Goal: Information Seeking & Learning: Compare options

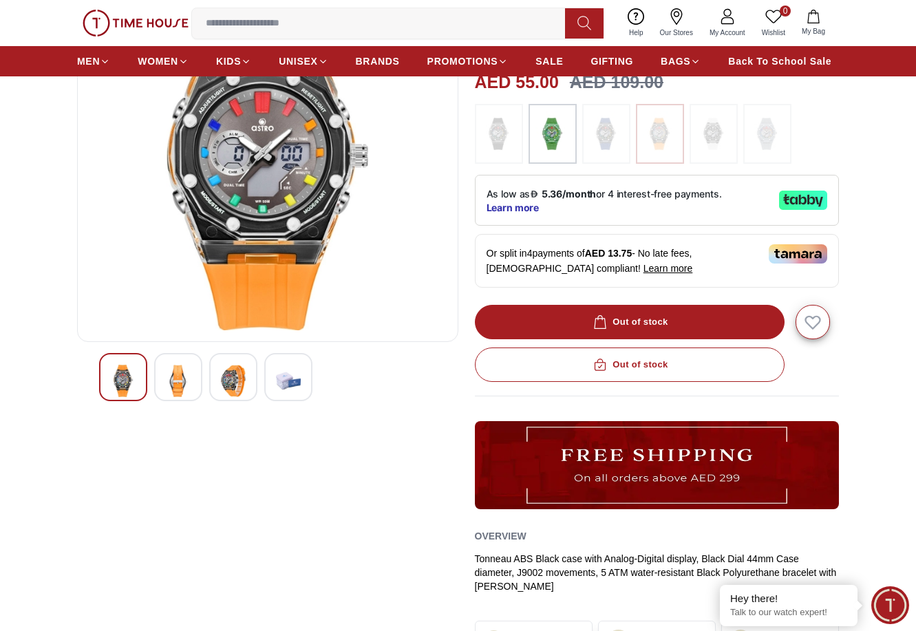
scroll to position [206, 0]
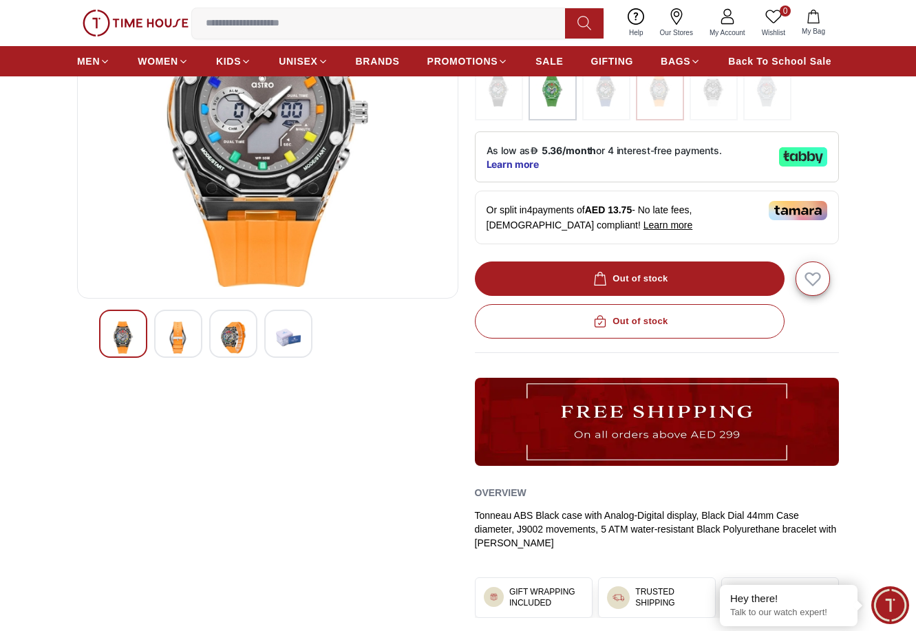
click at [177, 333] on img at bounding box center [178, 337] width 25 height 32
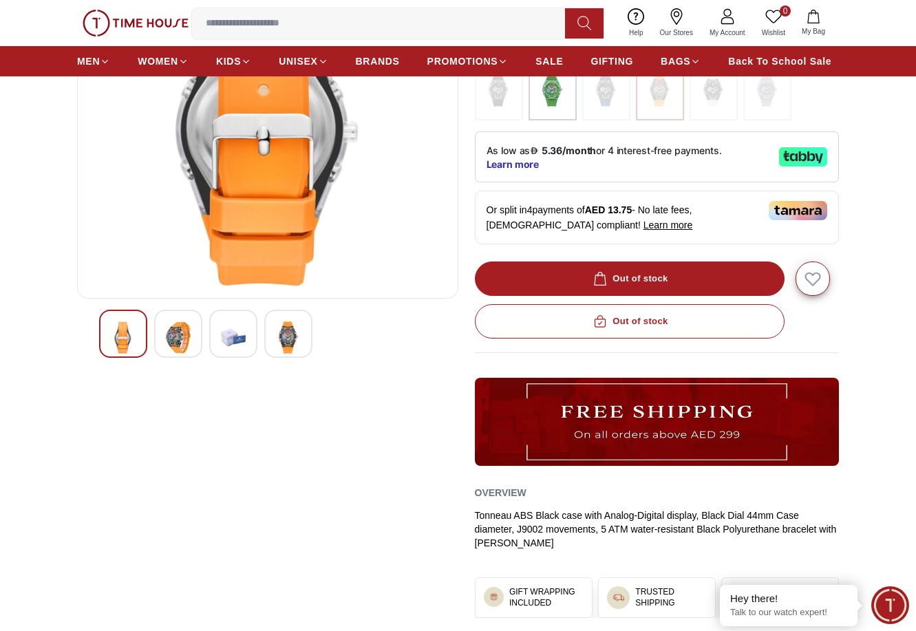
click at [237, 331] on img at bounding box center [233, 337] width 25 height 32
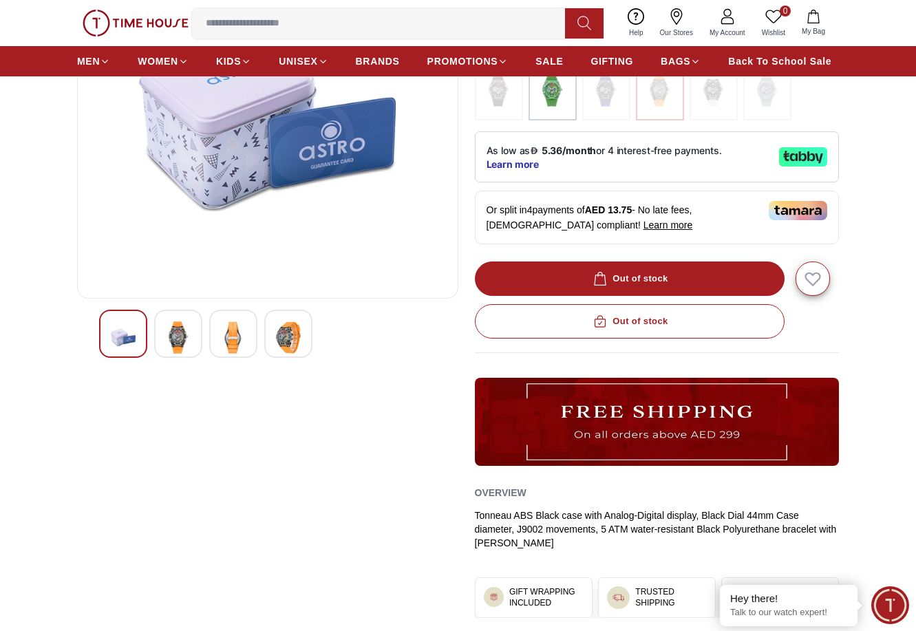
scroll to position [138, 0]
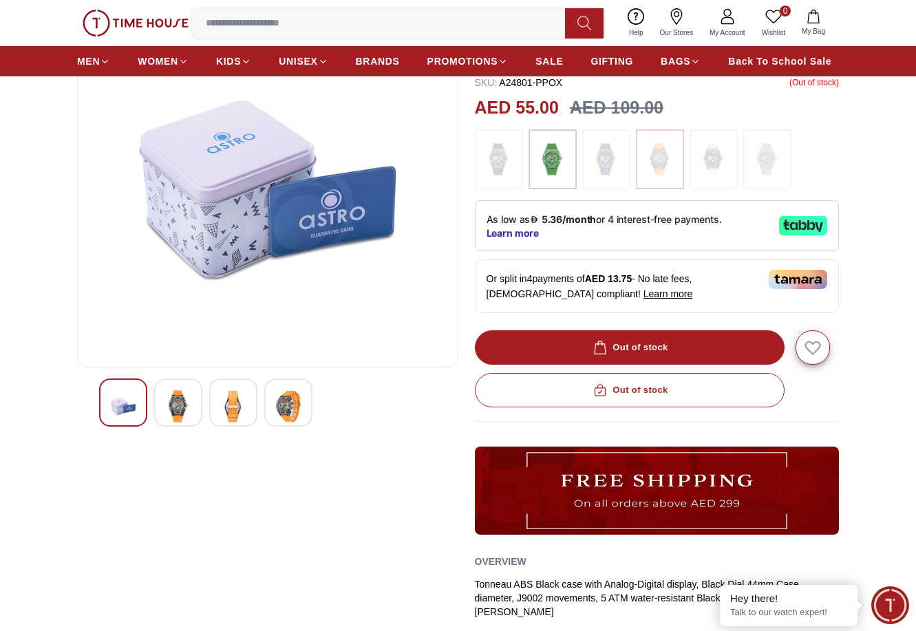
click at [305, 403] on div at bounding box center [288, 402] width 48 height 48
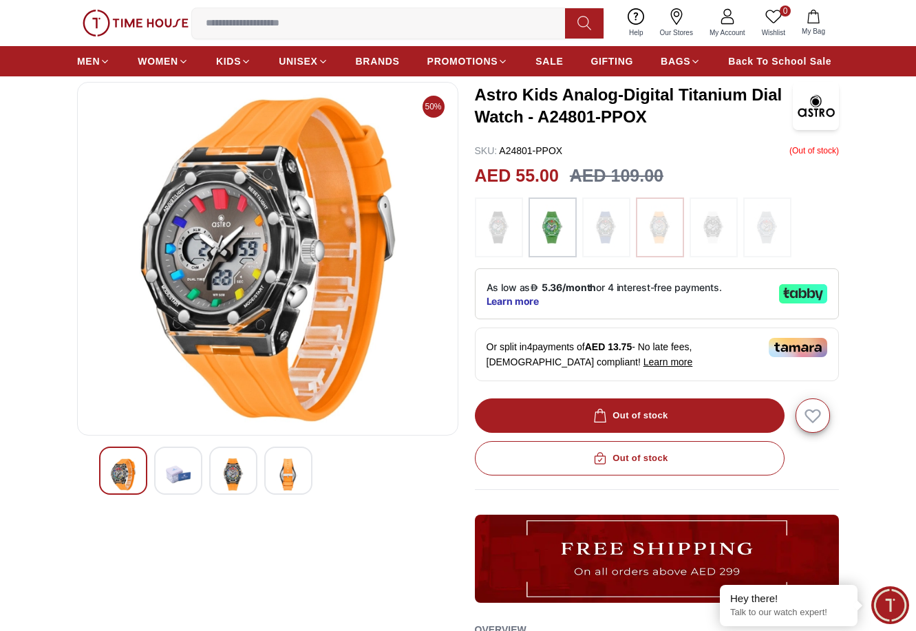
scroll to position [69, 0]
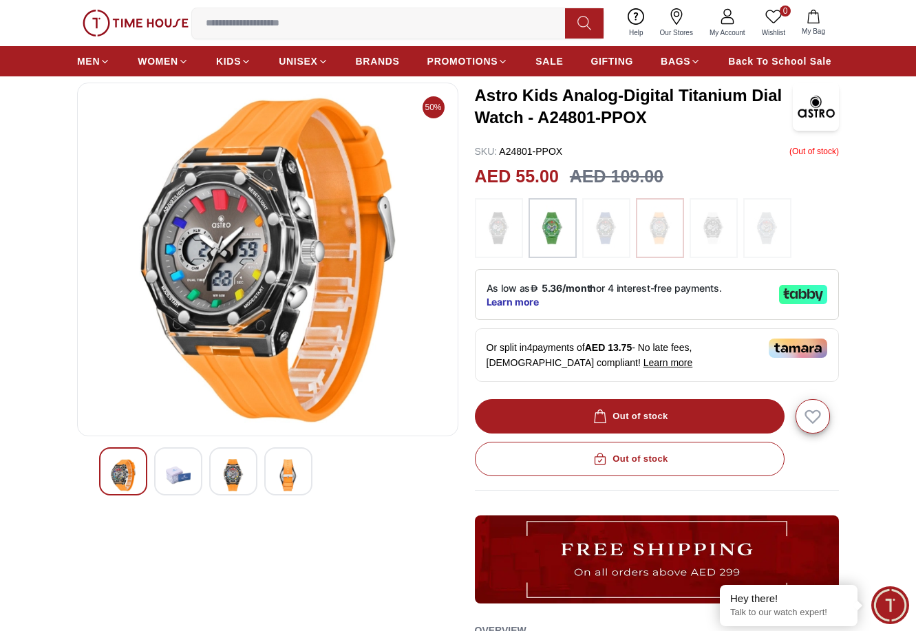
click at [562, 222] on img at bounding box center [552, 228] width 34 height 47
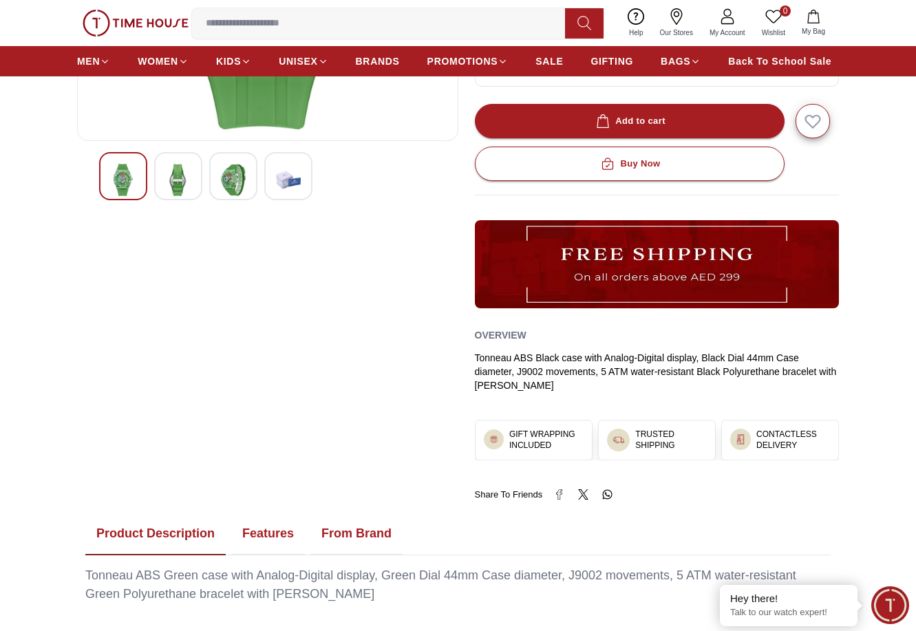
scroll to position [138, 0]
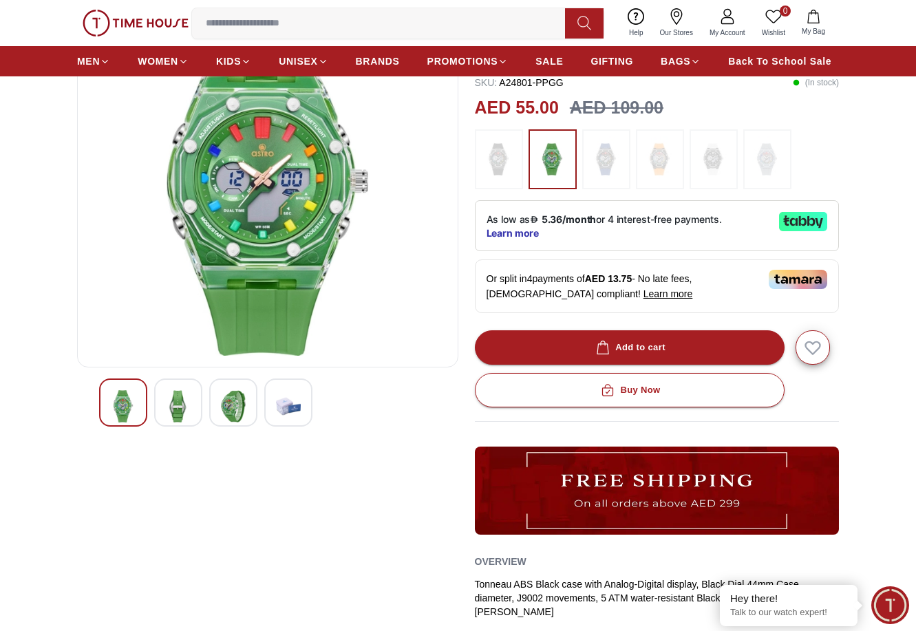
click at [644, 175] on img at bounding box center [660, 159] width 34 height 47
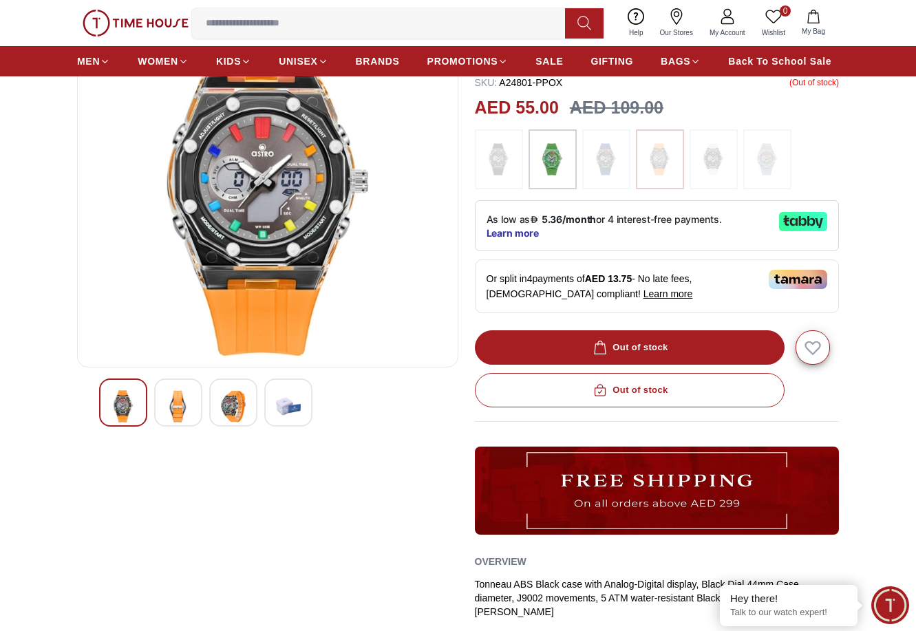
click at [612, 171] on img at bounding box center [606, 159] width 34 height 47
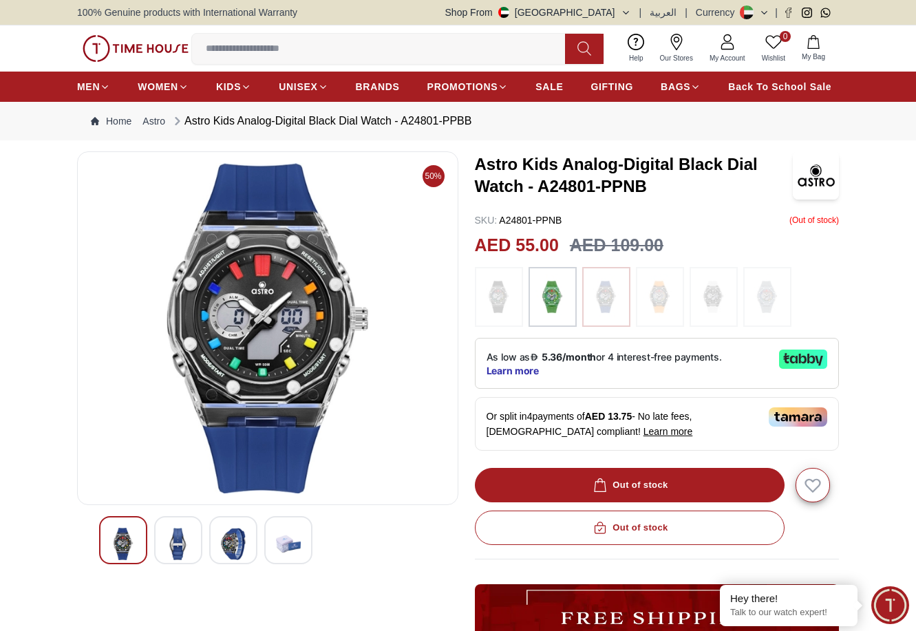
click at [720, 299] on img at bounding box center [713, 297] width 34 height 47
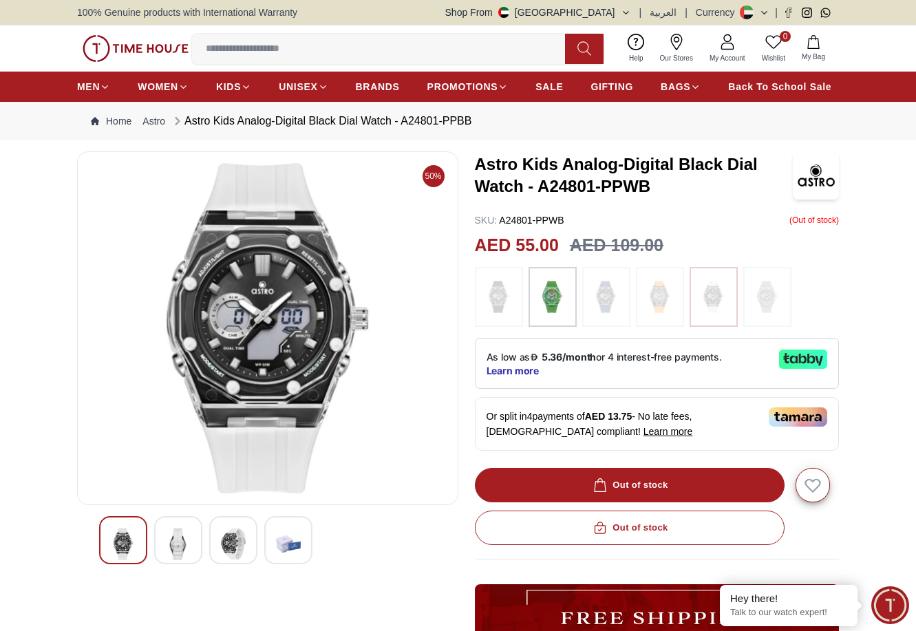
click at [651, 298] on img at bounding box center [660, 297] width 34 height 47
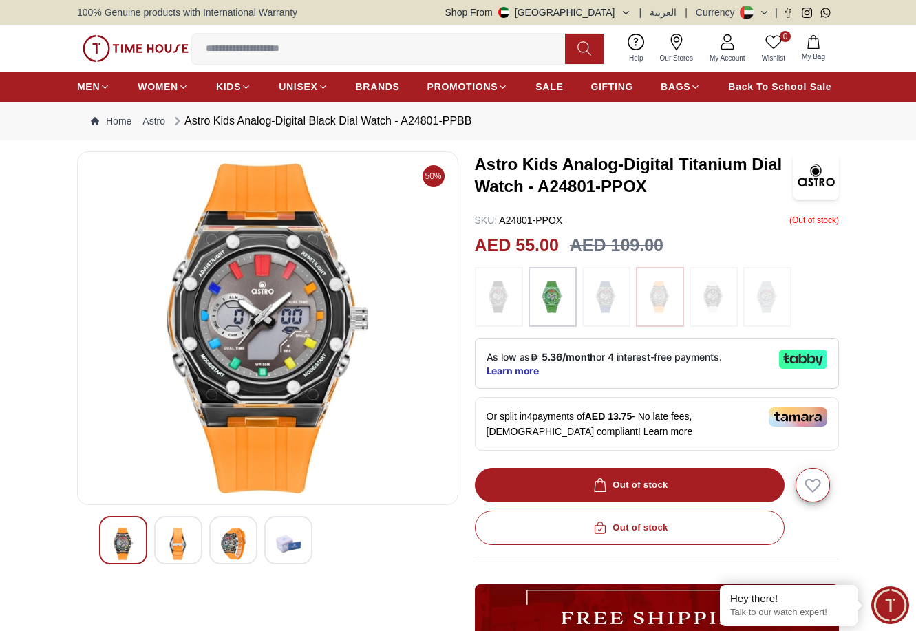
click at [548, 299] on img at bounding box center [552, 297] width 34 height 47
